Goal: Check status: Check status

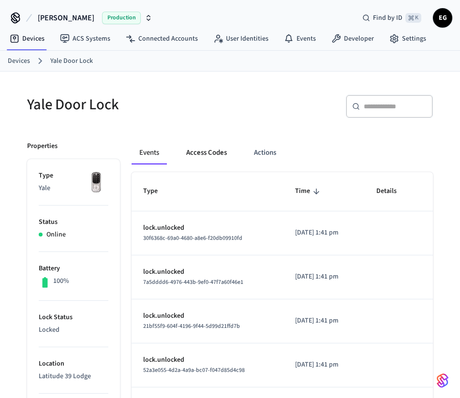
click at [220, 157] on button "Access Codes" at bounding box center [206, 152] width 56 height 23
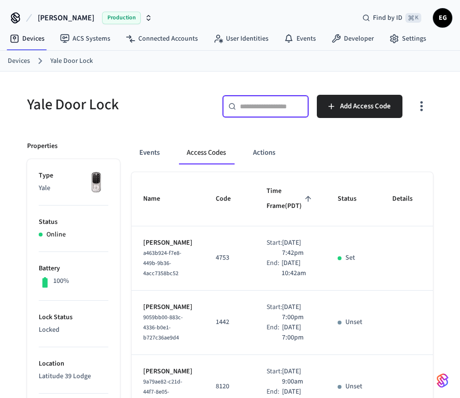
click at [281, 107] on input "text" at bounding box center [271, 107] width 63 height 10
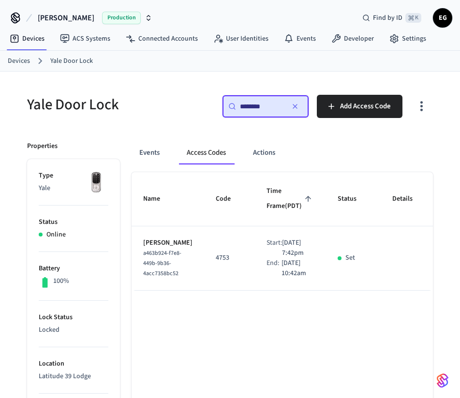
type input "********"
click at [216, 263] on p "4753" at bounding box center [230, 258] width 28 height 10
copy p "4753"
click at [141, 157] on button "Events" at bounding box center [150, 152] width 36 height 23
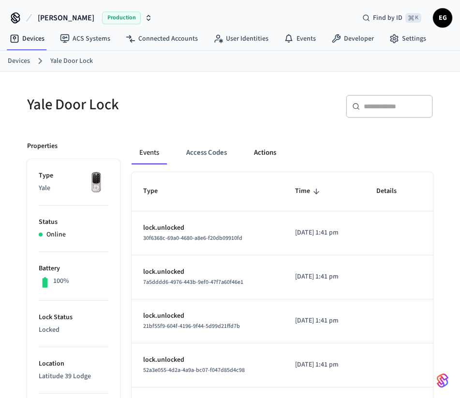
click at [267, 146] on button "Actions" at bounding box center [265, 152] width 38 height 23
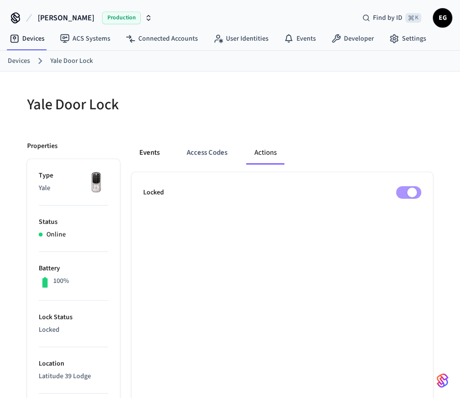
click at [153, 153] on button "Events" at bounding box center [150, 152] width 36 height 23
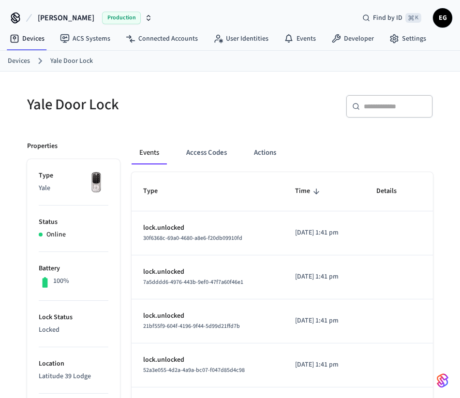
drag, startPoint x: 358, startPoint y: 238, endPoint x: 308, endPoint y: 232, distance: 50.6
click at [308, 232] on p "[DATE] 1:41 pm" at bounding box center [324, 233] width 58 height 10
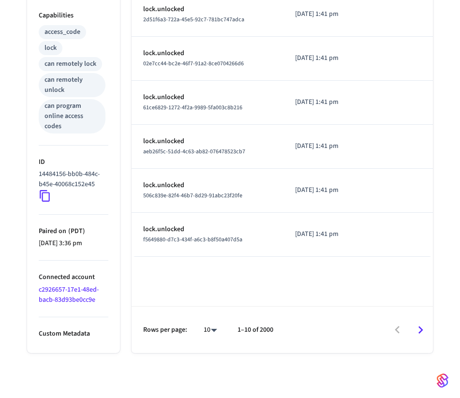
scroll to position [394, 0]
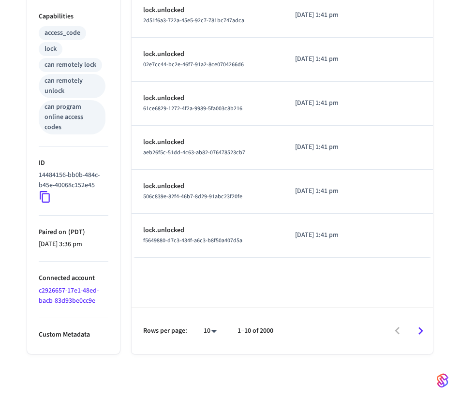
click at [358, 324] on icon "Go to next page" at bounding box center [420, 331] width 15 height 15
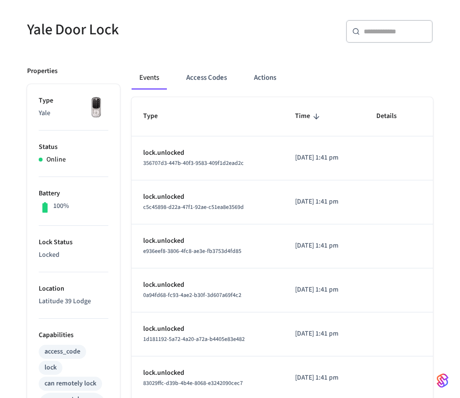
scroll to position [396, 0]
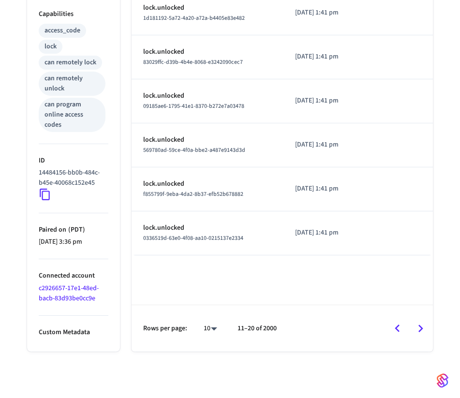
click at [358, 327] on icon "Go to next page" at bounding box center [420, 328] width 15 height 15
click at [358, 324] on icon "Go to next page" at bounding box center [420, 328] width 15 height 15
click at [358, 322] on icon "Go to next page" at bounding box center [420, 328] width 15 height 15
click at [358, 329] on icon "Go to next page" at bounding box center [420, 328] width 15 height 15
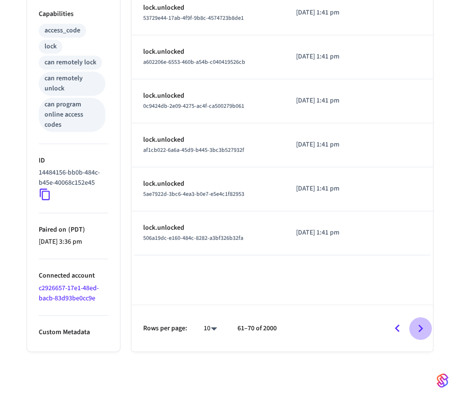
click at [358, 329] on icon "Go to next page" at bounding box center [420, 328] width 15 height 15
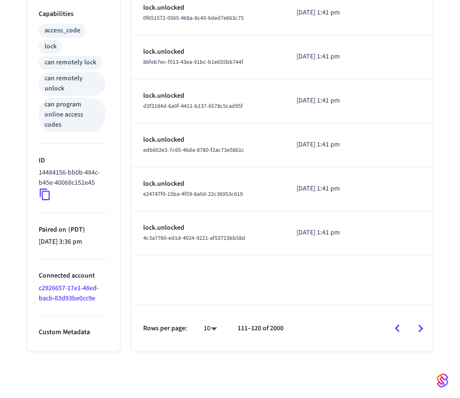
click at [358, 329] on icon "Go to next page" at bounding box center [420, 328] width 15 height 15
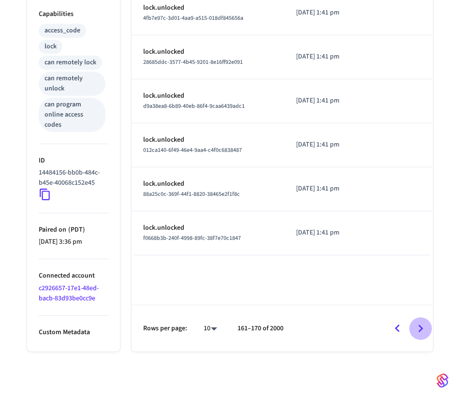
click at [358, 329] on icon "Go to next page" at bounding box center [420, 328] width 15 height 15
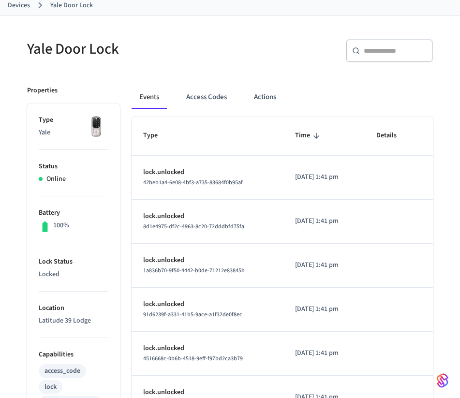
scroll to position [72, 0]
